Goal: Task Accomplishment & Management: Use online tool/utility

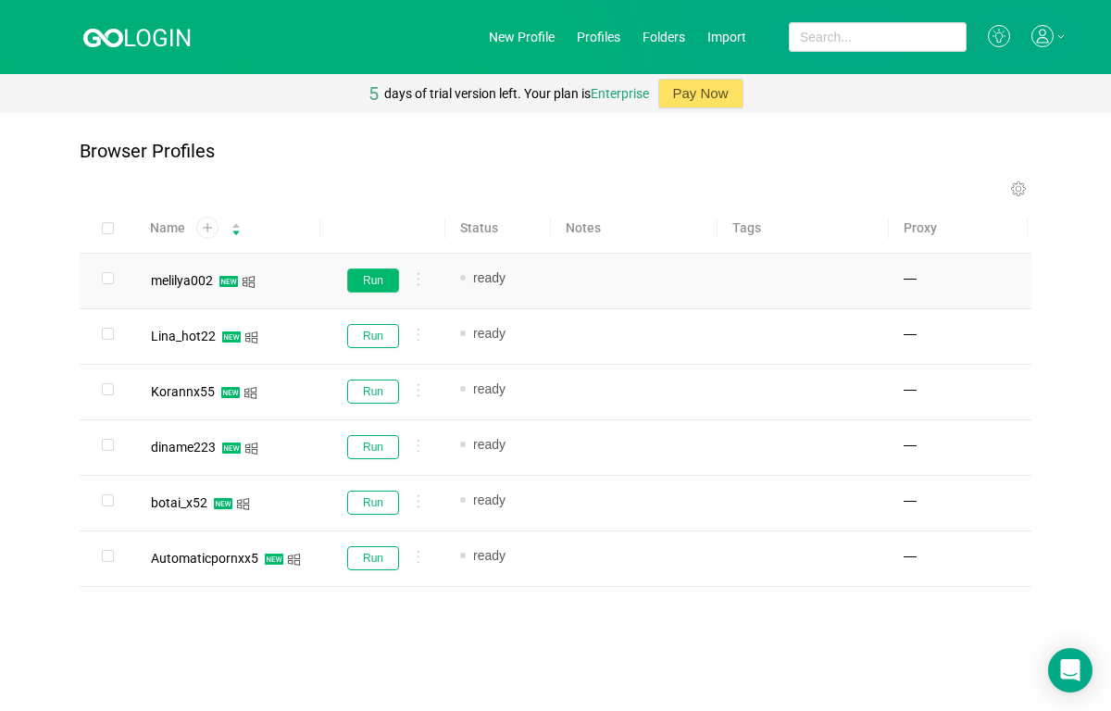
click at [374, 280] on button "Run" at bounding box center [373, 281] width 52 height 24
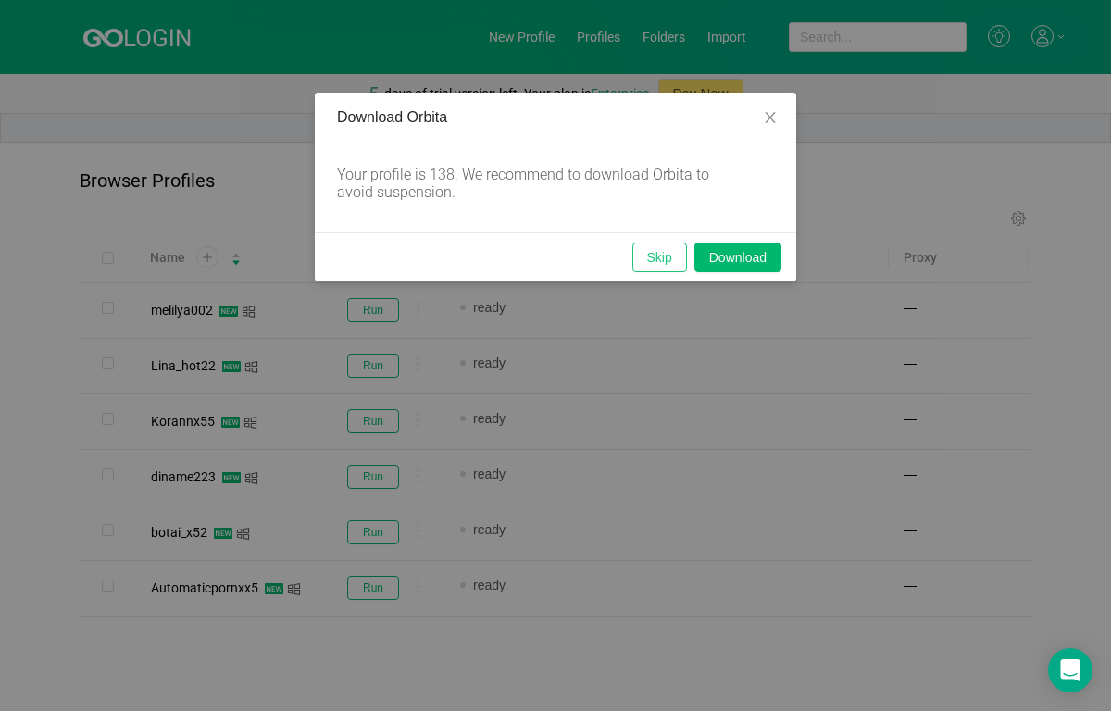
click at [652, 252] on button "Skip" at bounding box center [659, 258] width 55 height 30
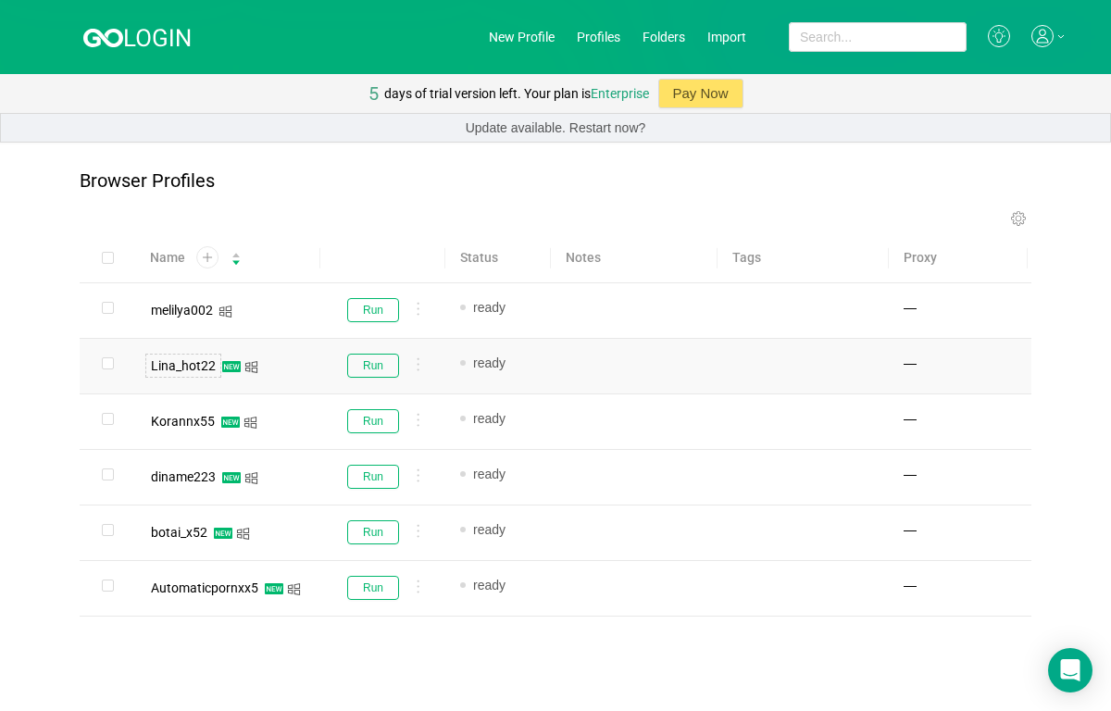
click at [183, 369] on div "Lina_hot22" at bounding box center [183, 365] width 65 height 13
copy div "Lina_hot22"
click at [374, 370] on button "Run" at bounding box center [373, 366] width 52 height 24
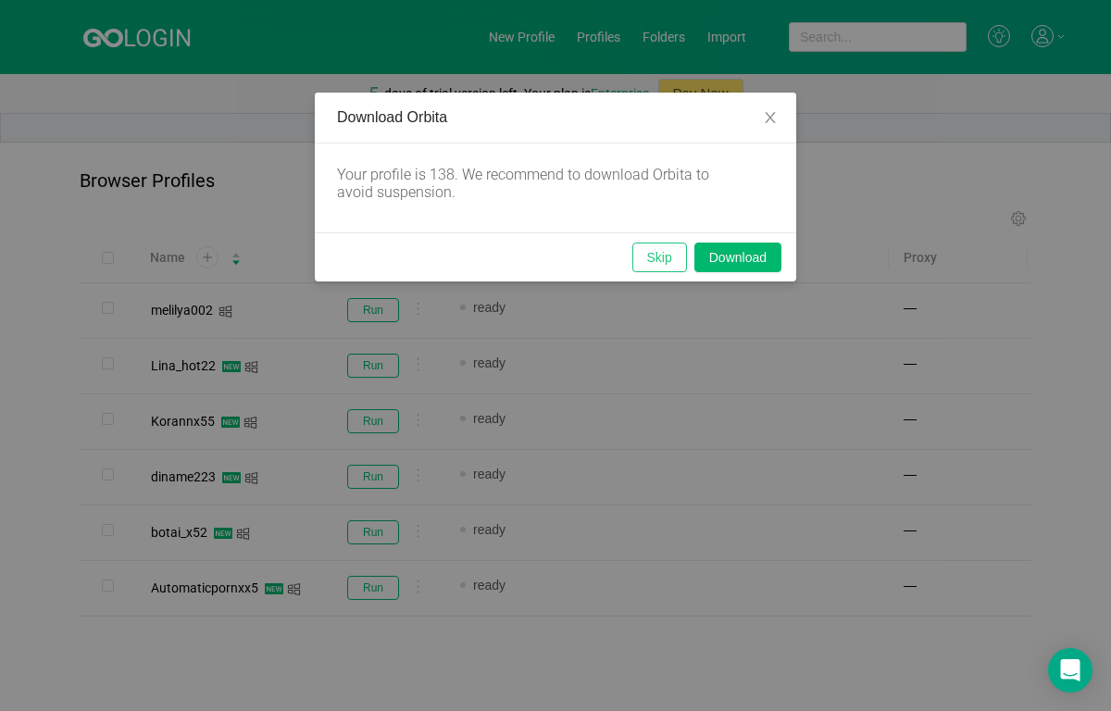
click at [656, 259] on button "Skip" at bounding box center [659, 258] width 55 height 30
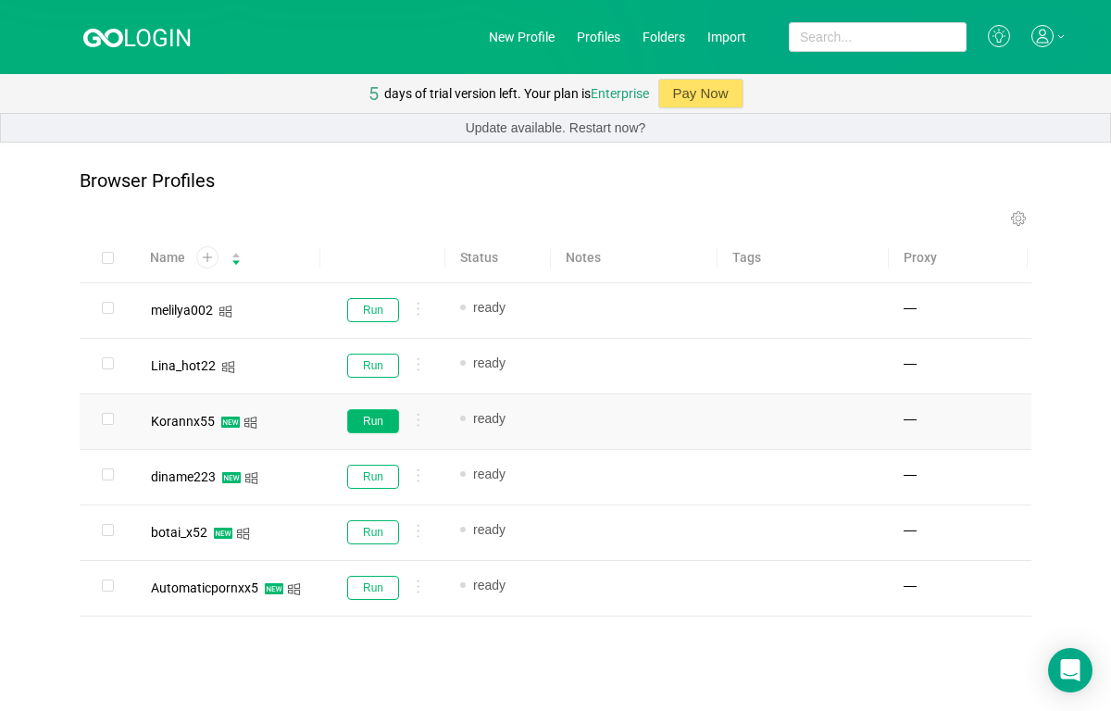
click at [363, 415] on button "Run" at bounding box center [373, 421] width 52 height 24
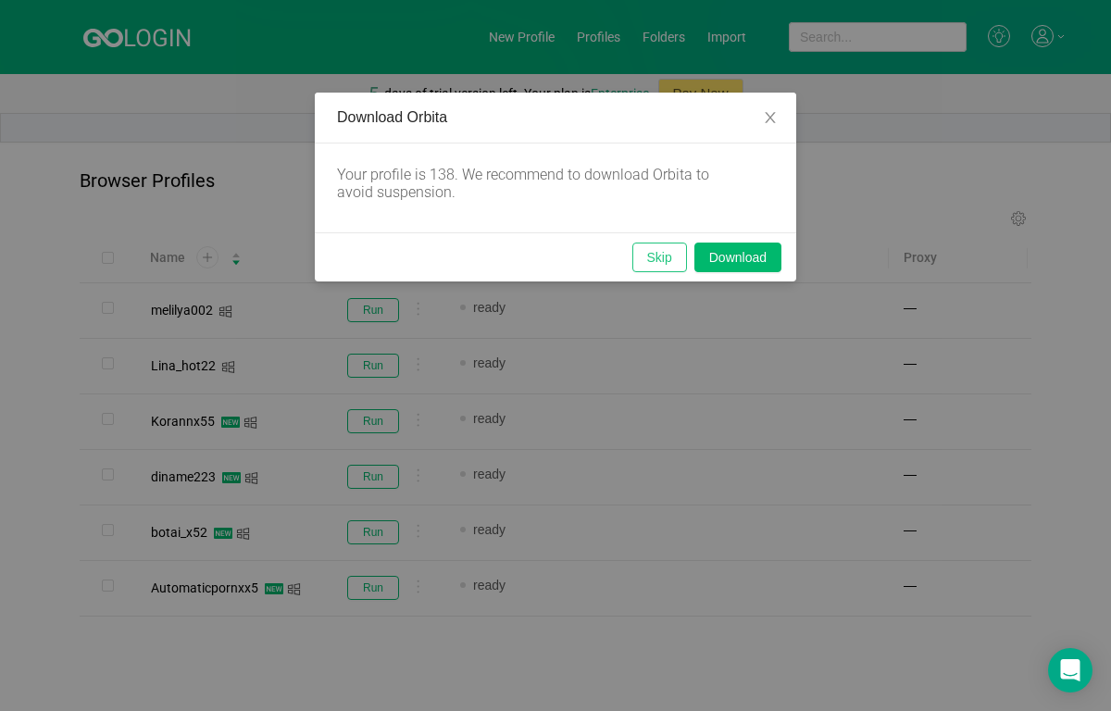
click at [656, 248] on button "Skip" at bounding box center [659, 258] width 55 height 30
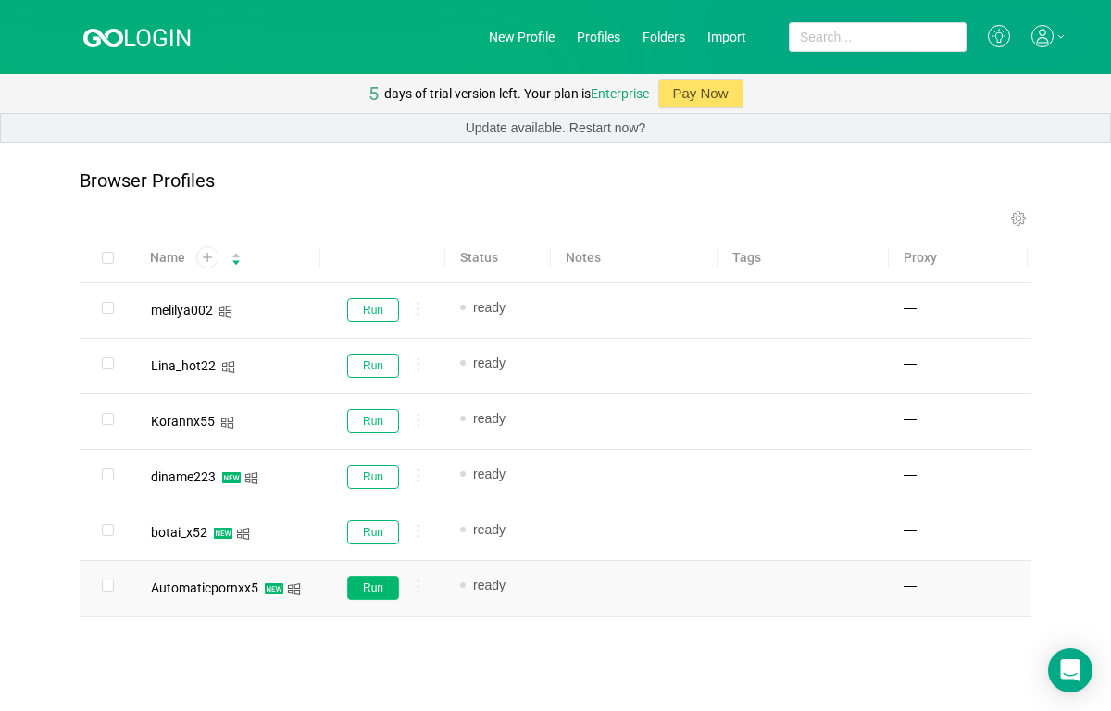
click at [372, 581] on button "Run" at bounding box center [373, 588] width 52 height 24
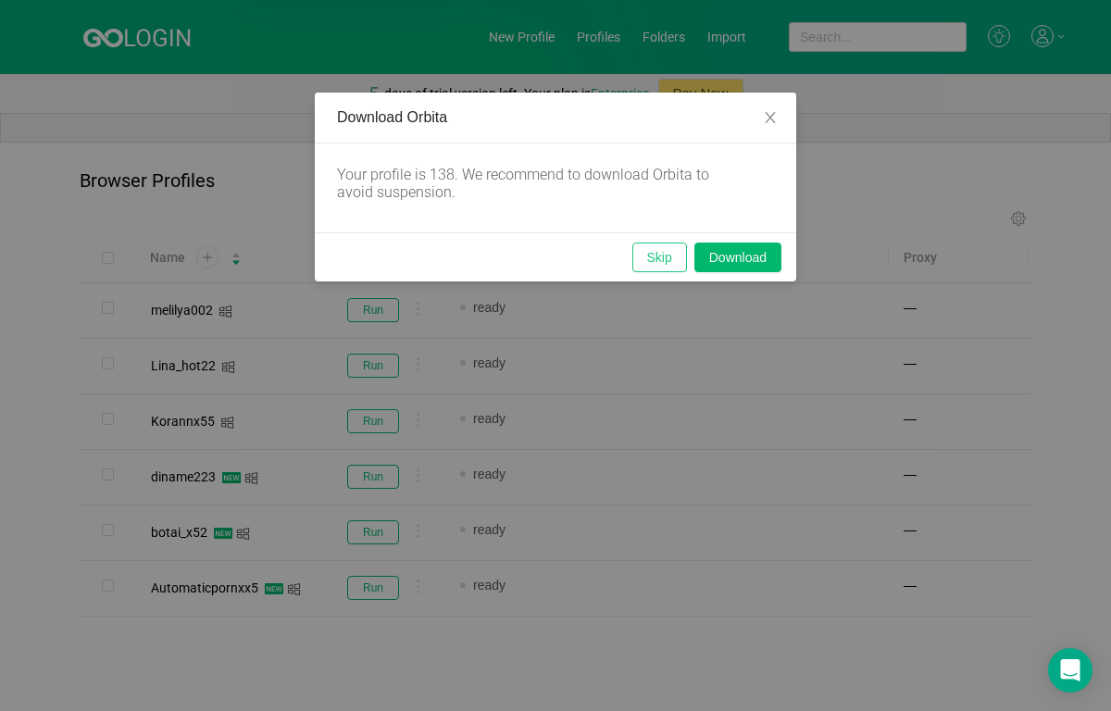
click at [639, 271] on button "Skip" at bounding box center [659, 258] width 55 height 30
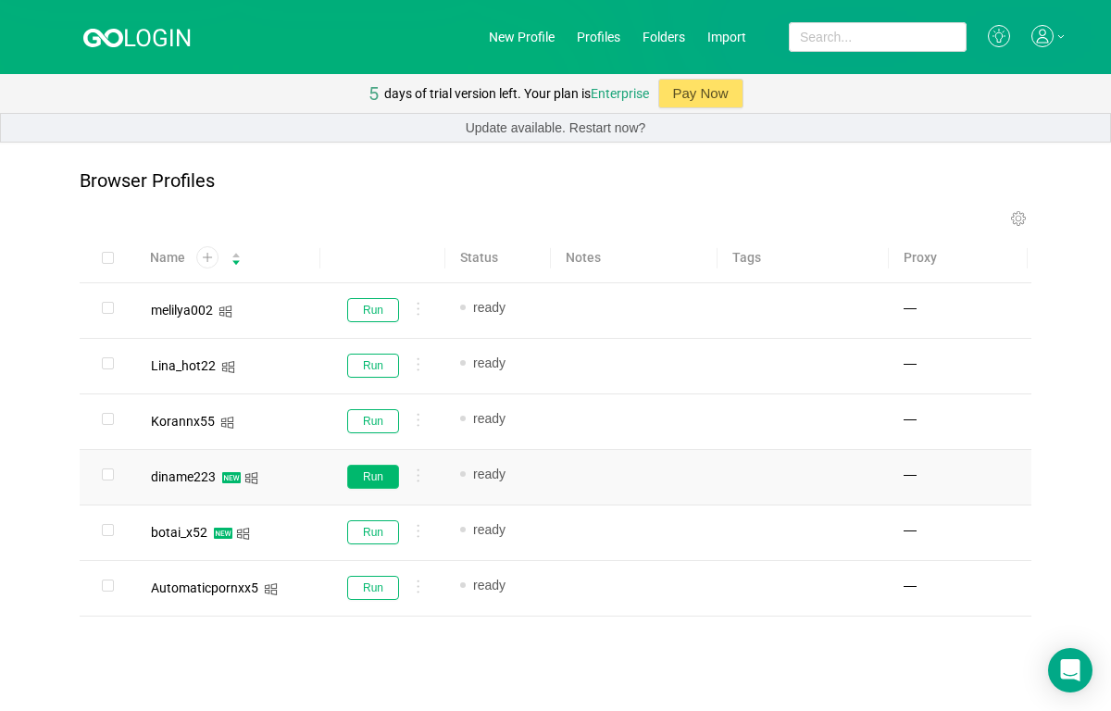
click at [367, 473] on button "Run" at bounding box center [373, 477] width 52 height 24
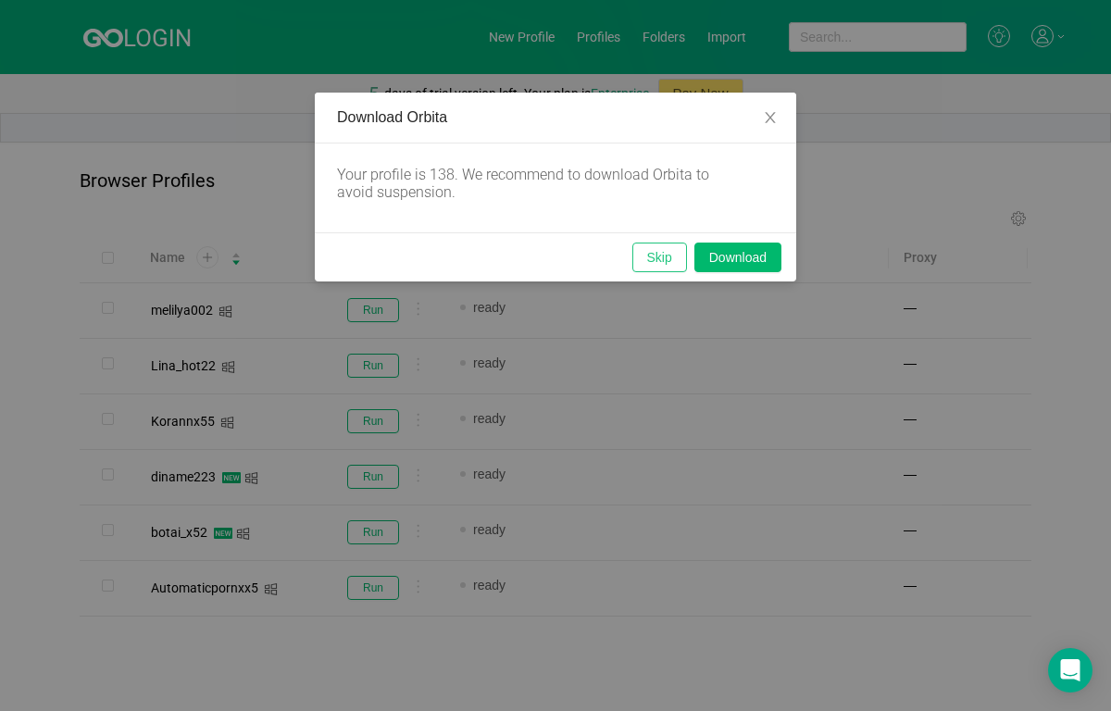
click at [668, 254] on button "Skip" at bounding box center [659, 258] width 55 height 30
